Goal: Navigation & Orientation: Find specific page/section

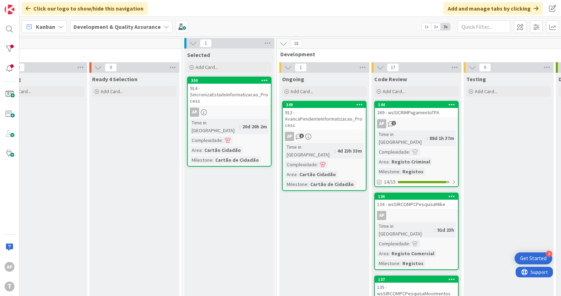
scroll to position [0, 123]
